Goal: Complete application form: Complete application form

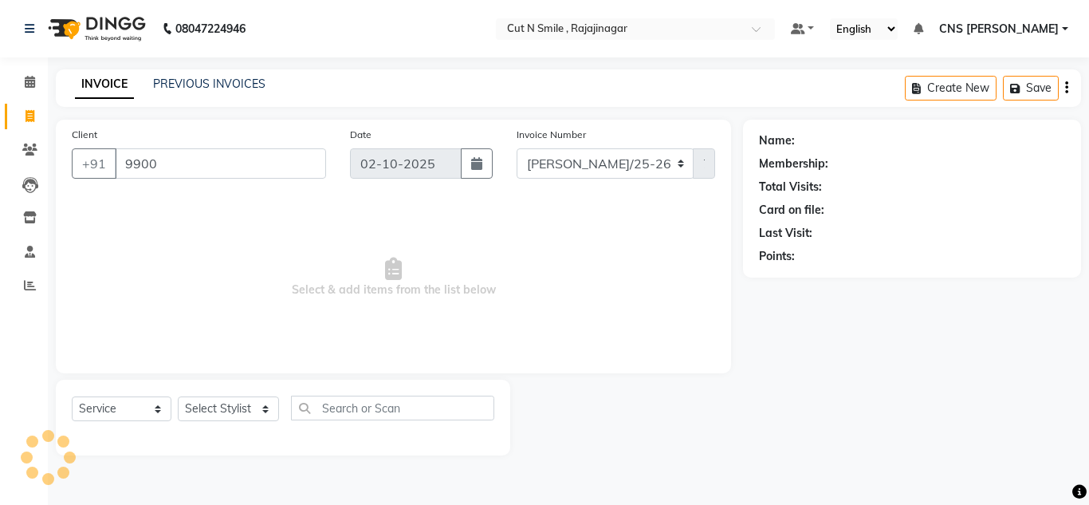
select select "service"
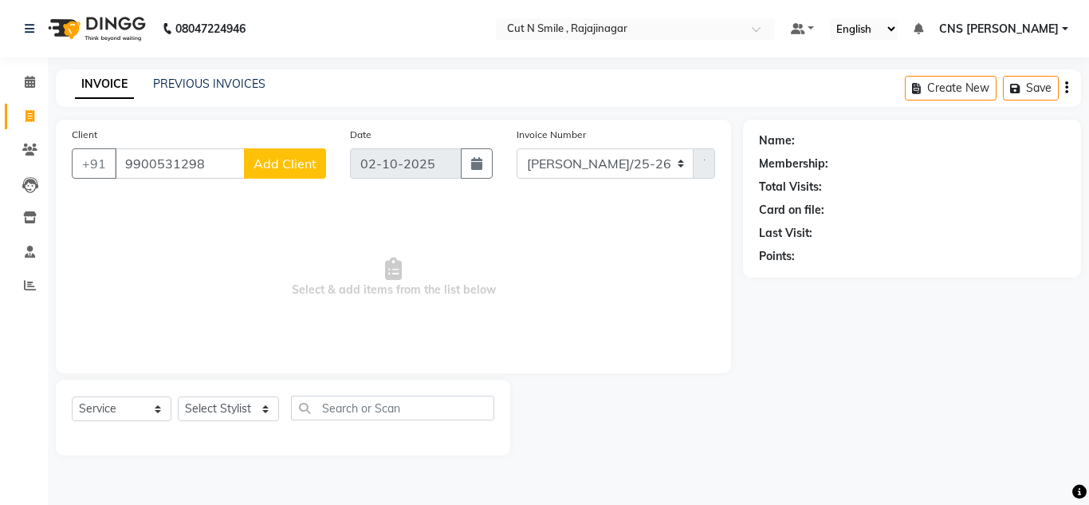
type input "9900531298"
click at [303, 162] on span "Add Client" at bounding box center [285, 163] width 63 height 16
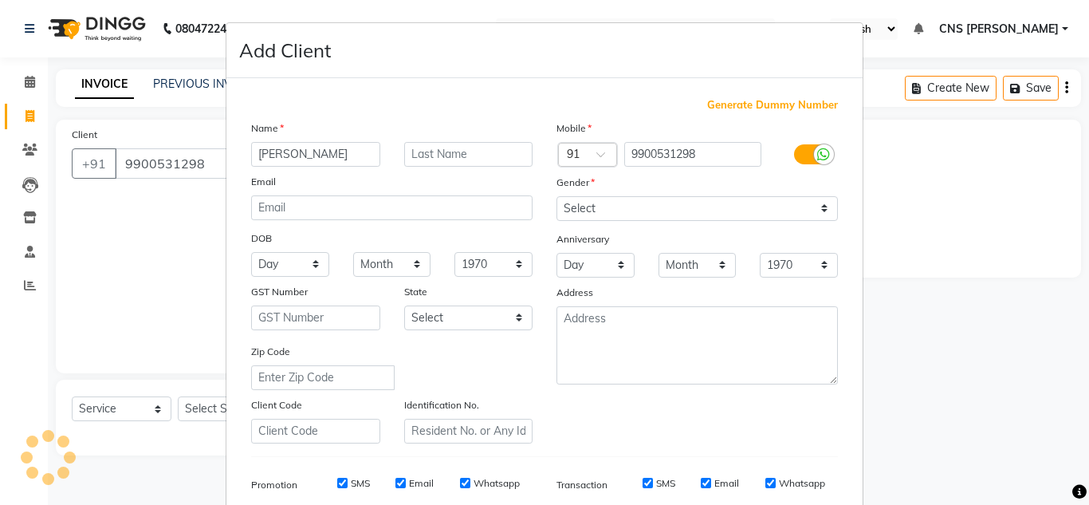
type input "[PERSON_NAME]"
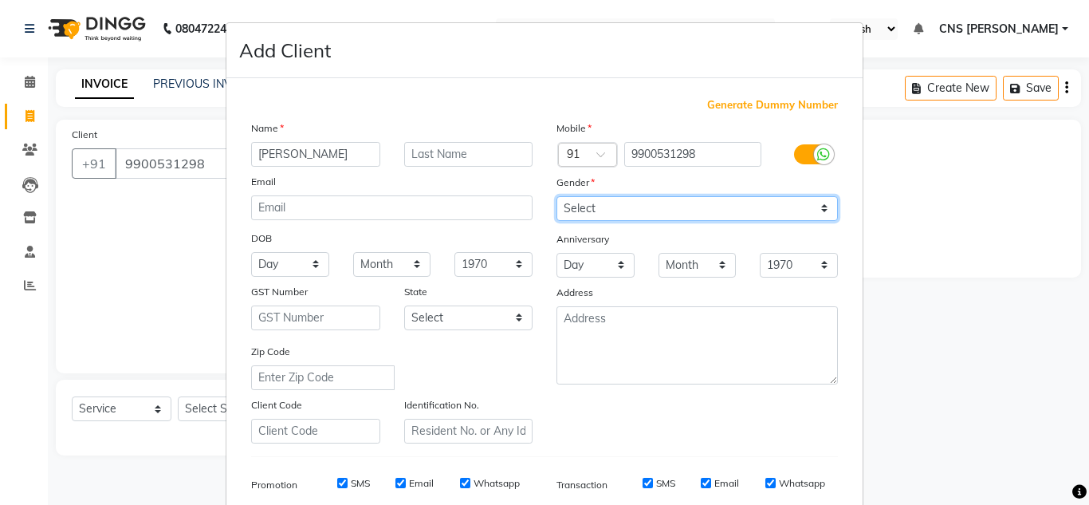
click at [576, 200] on select "Select [DEMOGRAPHIC_DATA] [DEMOGRAPHIC_DATA] Other Prefer Not To Say" at bounding box center [697, 208] width 281 height 25
select select "[DEMOGRAPHIC_DATA]"
click at [557, 196] on select "Select [DEMOGRAPHIC_DATA] [DEMOGRAPHIC_DATA] Other Prefer Not To Say" at bounding box center [697, 208] width 281 height 25
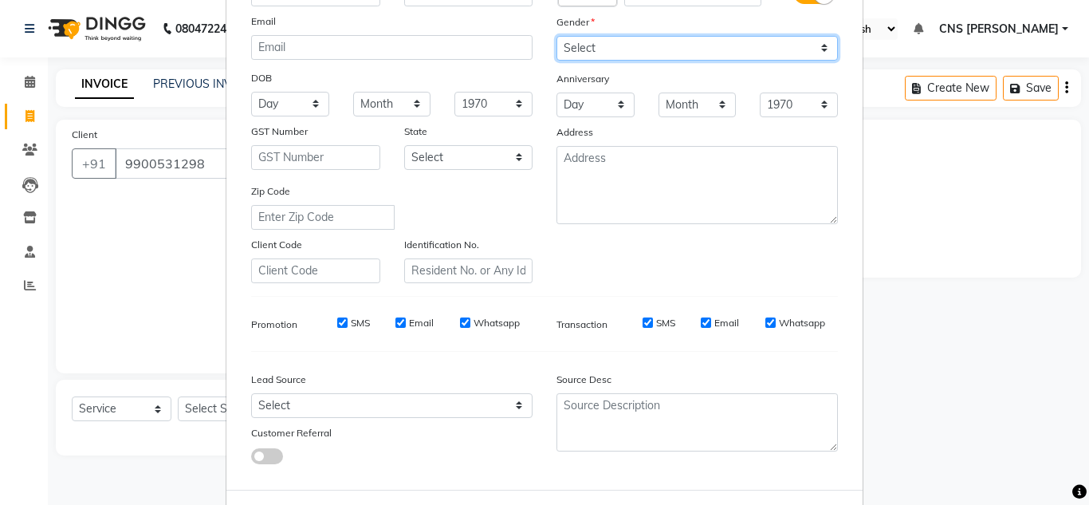
scroll to position [231, 0]
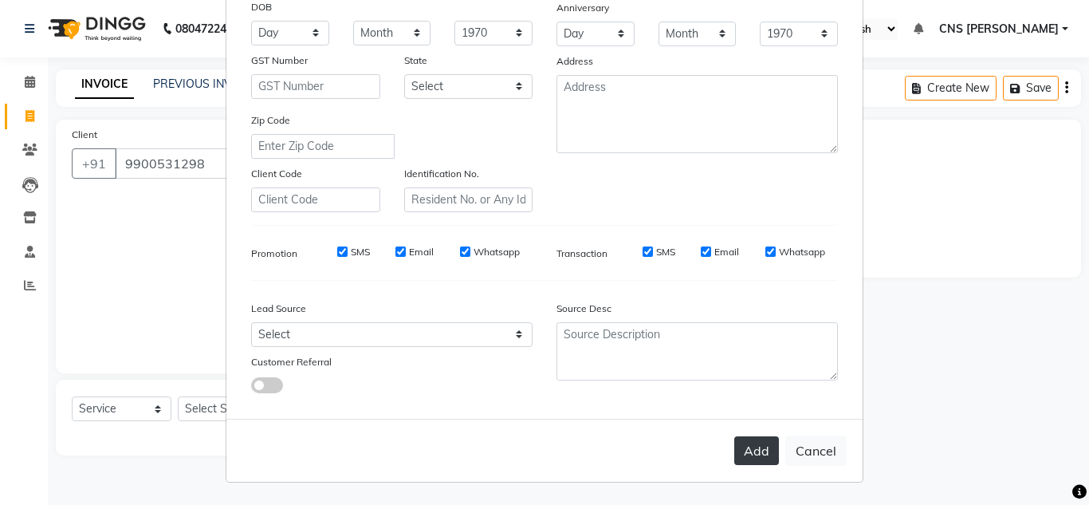
click at [758, 455] on button "Add" at bounding box center [756, 450] width 45 height 29
select select
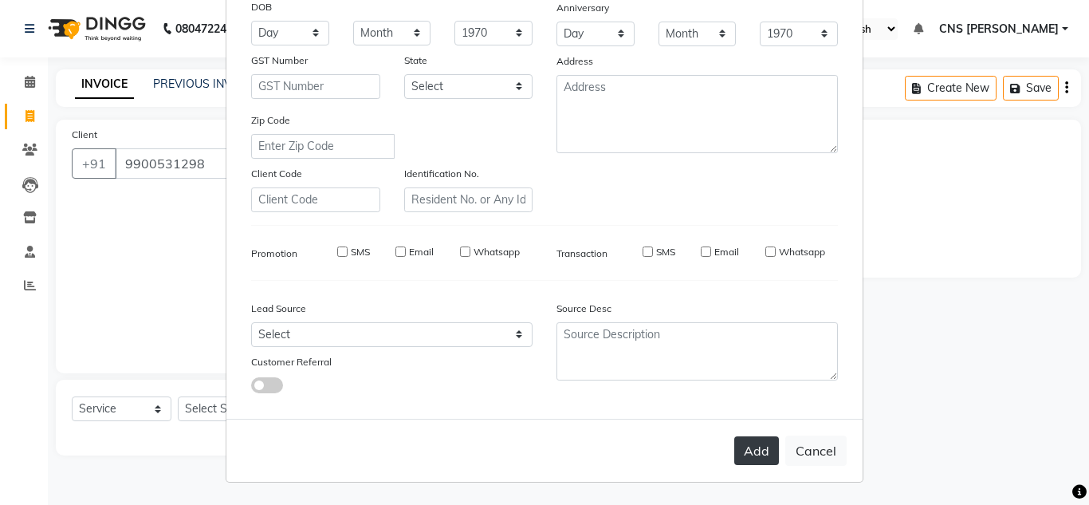
select select
checkbox input "false"
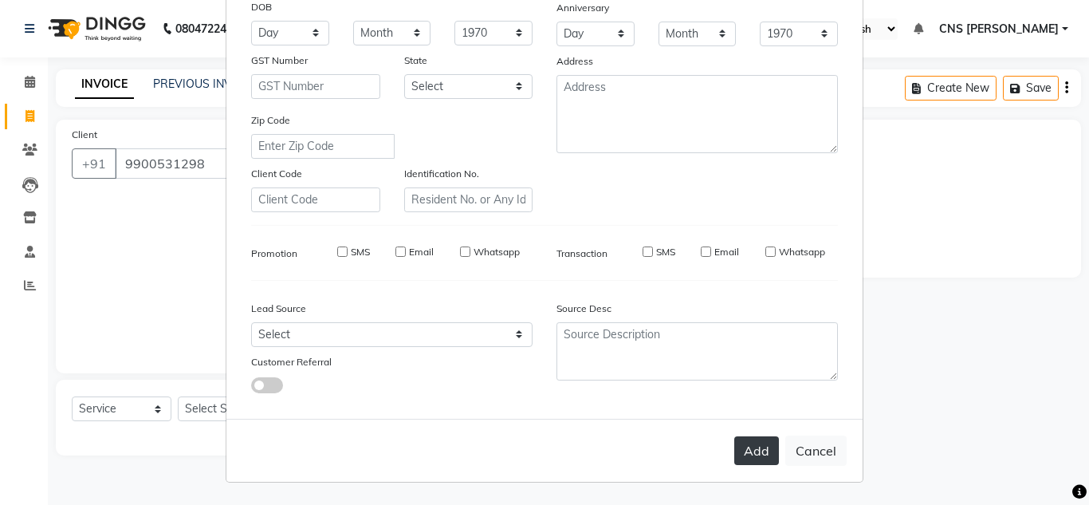
checkbox input "false"
